Goal: Check status: Check status

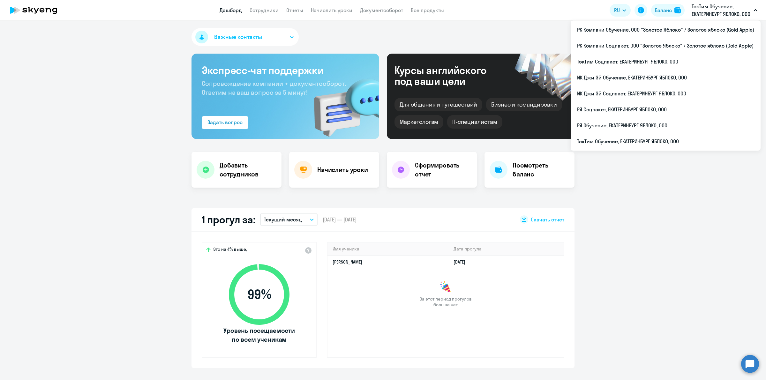
select select "30"
click at [663, 143] on li "ТэкТим Обучение, ЕКАТЕРИНБУРГ ЯБЛОКО, ООО" at bounding box center [666, 141] width 190 height 16
click at [659, 46] on li "РК Компани Соцпакет, ООО "Золотое Яблоко" / Золотое яблоко (Gold Apple)" at bounding box center [666, 46] width 190 height 16
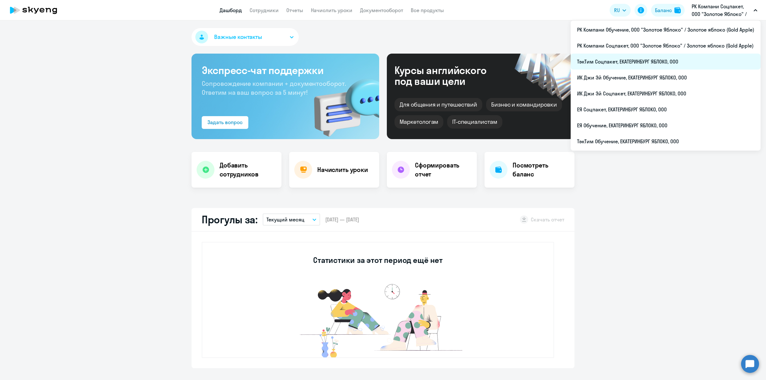
click at [664, 62] on li "ТэкТим Соцпакет, ЕКАТЕРИНБУРГ ЯБЛОКО, ООО" at bounding box center [666, 62] width 190 height 16
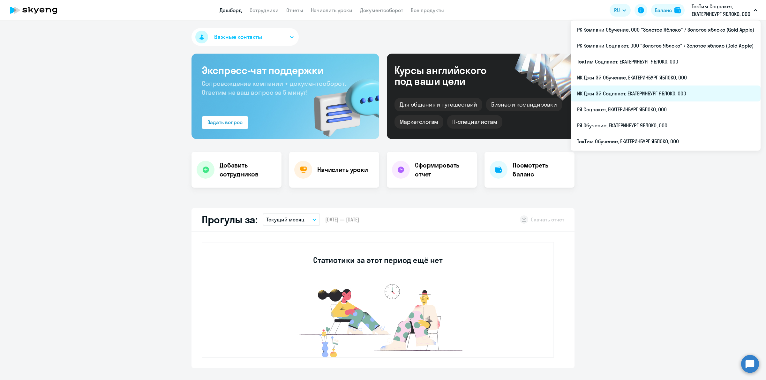
select select "30"
click at [671, 95] on li "ИК Джи Эй Соцпакет, ЕКАТЕРИНБУРГ ЯБЛОКО, ООО" at bounding box center [666, 94] width 190 height 16
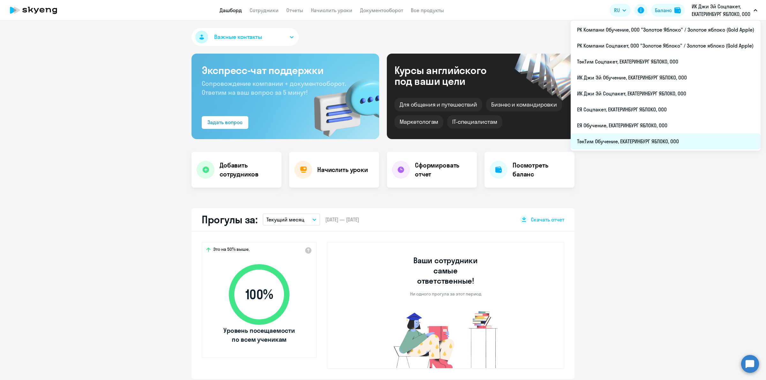
select select "30"
click at [644, 136] on li "ТэкТим Обучение, ЕКАТЕРИНБУРГ ЯБЛОКО, ООО" at bounding box center [666, 141] width 190 height 16
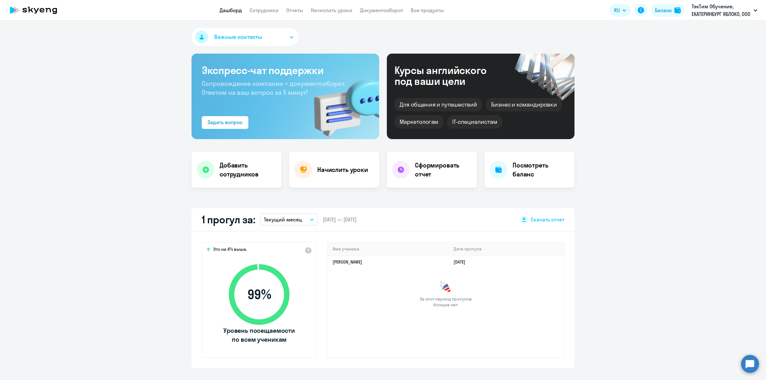
select select "30"
